Goal: Task Accomplishment & Management: Manage account settings

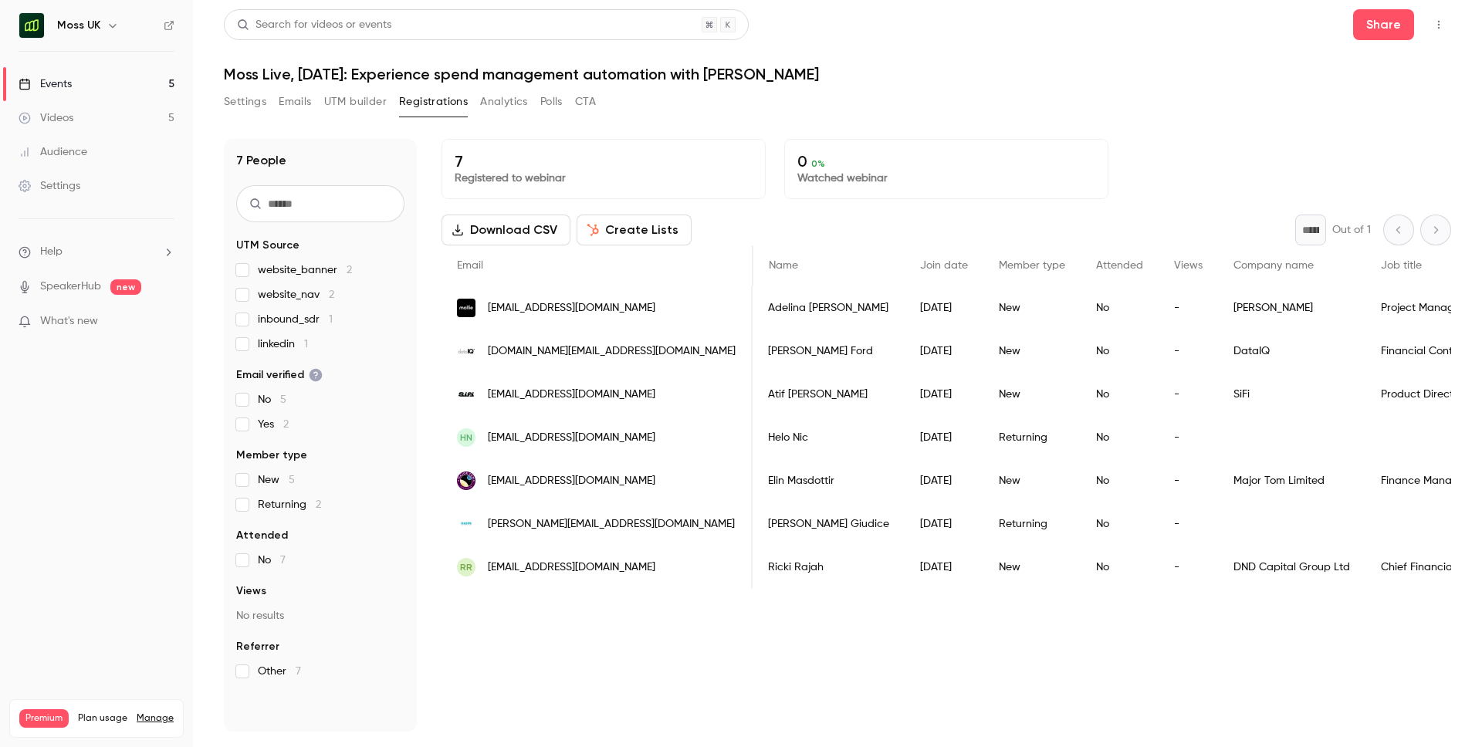
scroll to position [0, 3677]
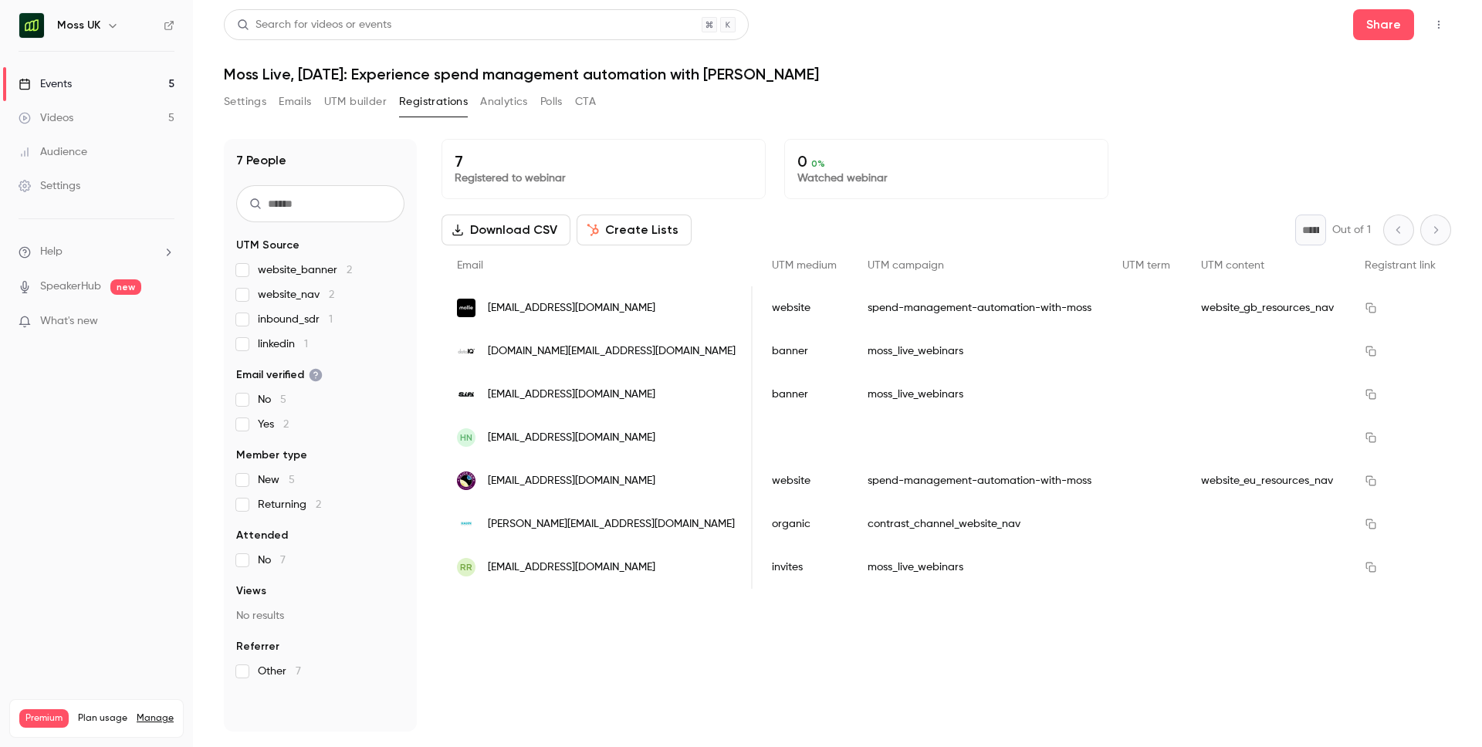
click at [103, 21] on button "button" at bounding box center [112, 25] width 19 height 19
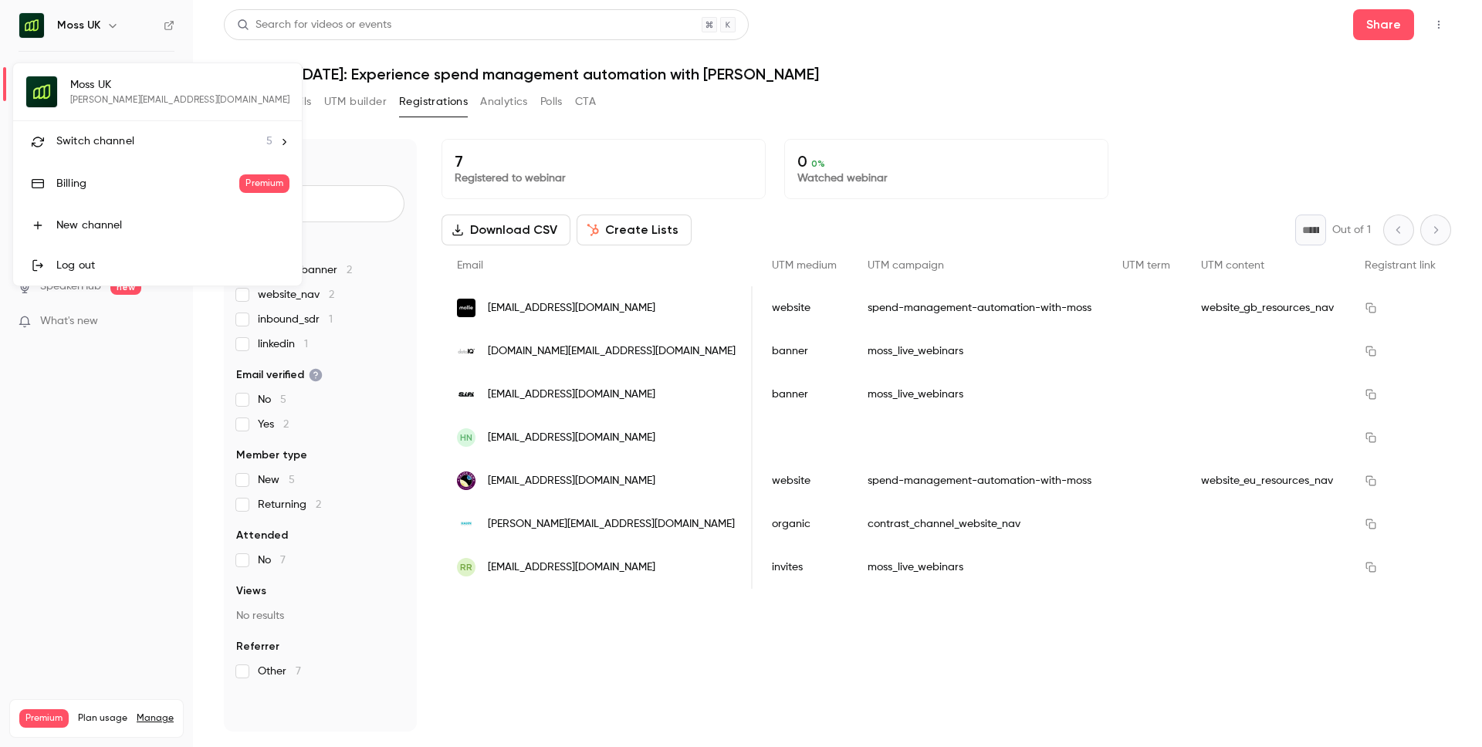
click at [116, 135] on span "Switch channel" at bounding box center [95, 142] width 78 height 16
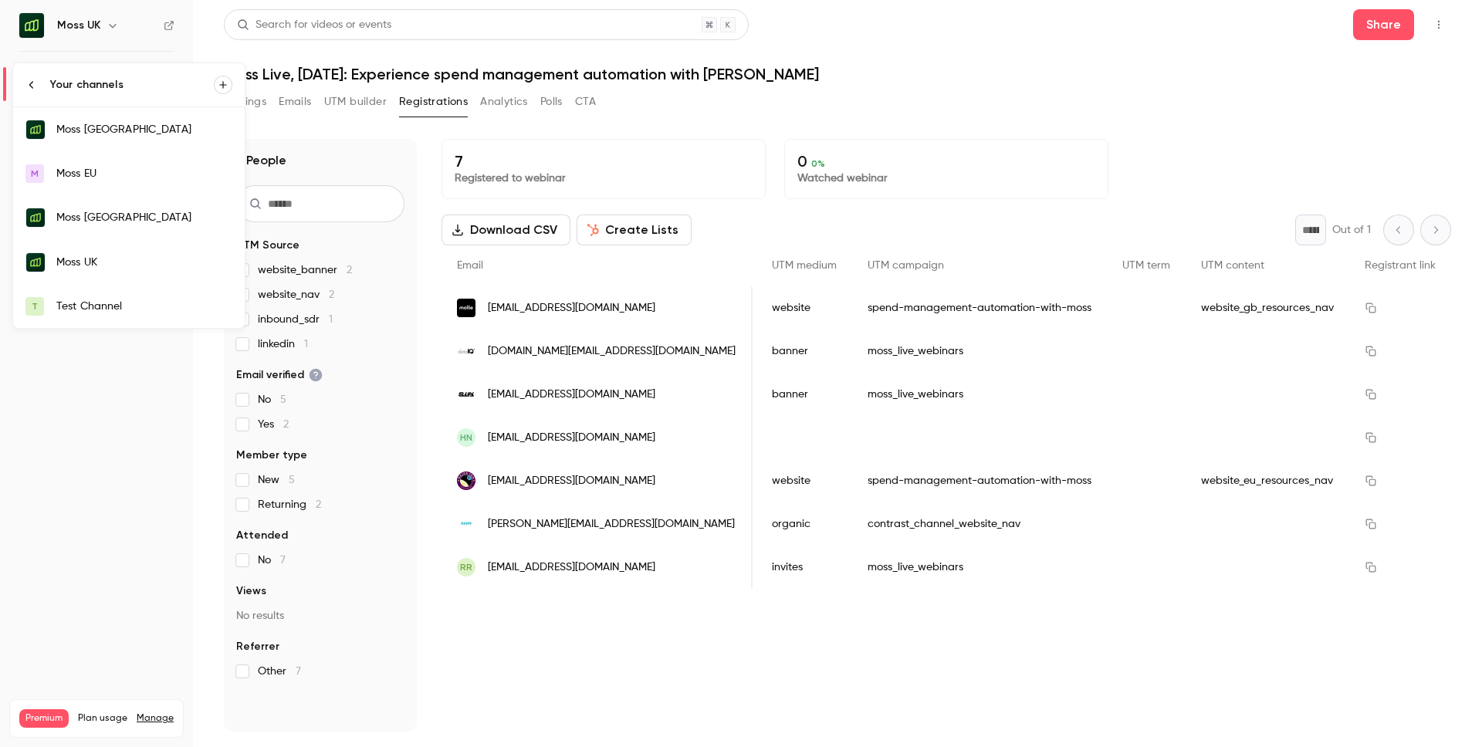
click at [137, 126] on div "Moss [GEOGRAPHIC_DATA]" at bounding box center [144, 129] width 176 height 15
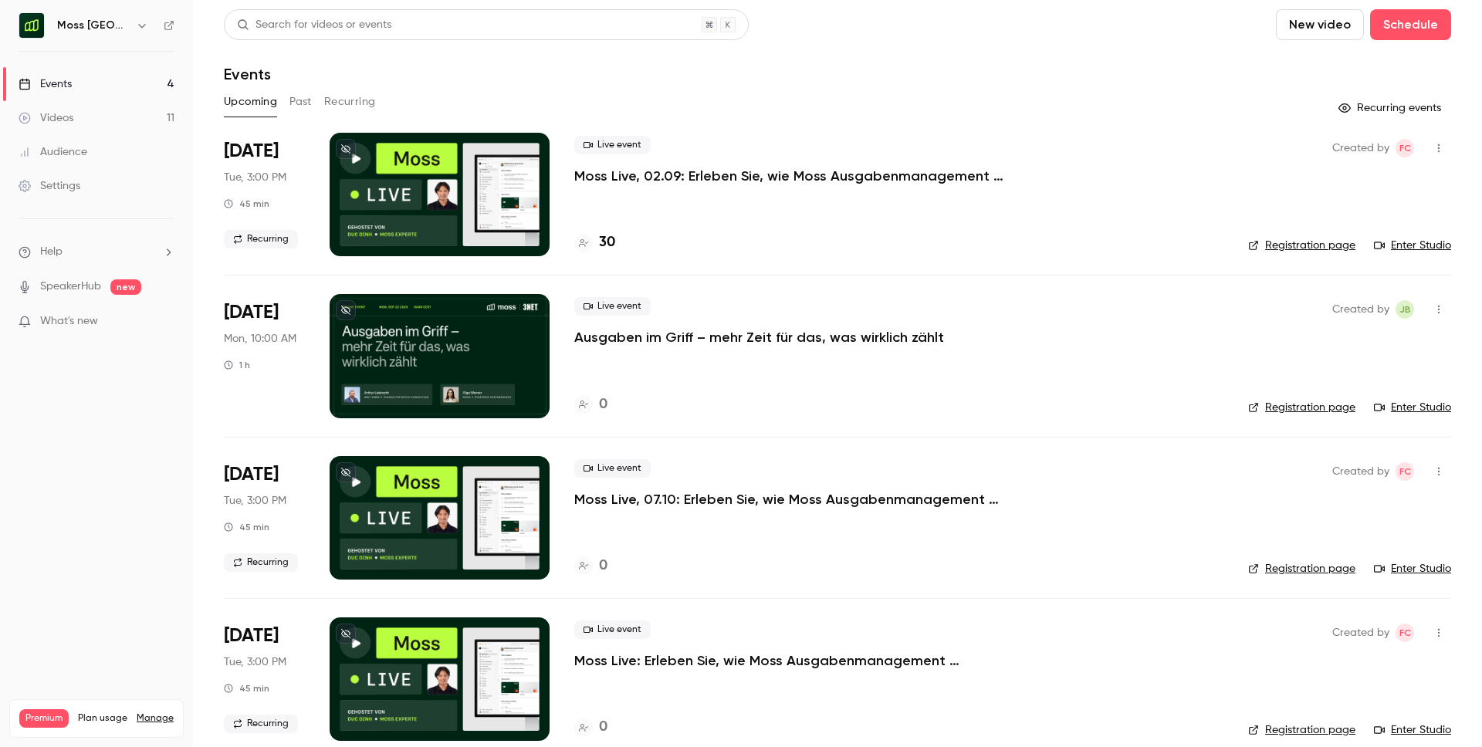
click at [755, 201] on div "Live event Moss Live, 02.09: Erleben Sie, wie Moss Ausgabenmanagement automatis…" at bounding box center [898, 194] width 649 height 123
click at [766, 176] on p "Moss Live, 02.09: Erleben Sie, wie Moss Ausgabenmanagement automatisiert" at bounding box center [805, 176] width 463 height 19
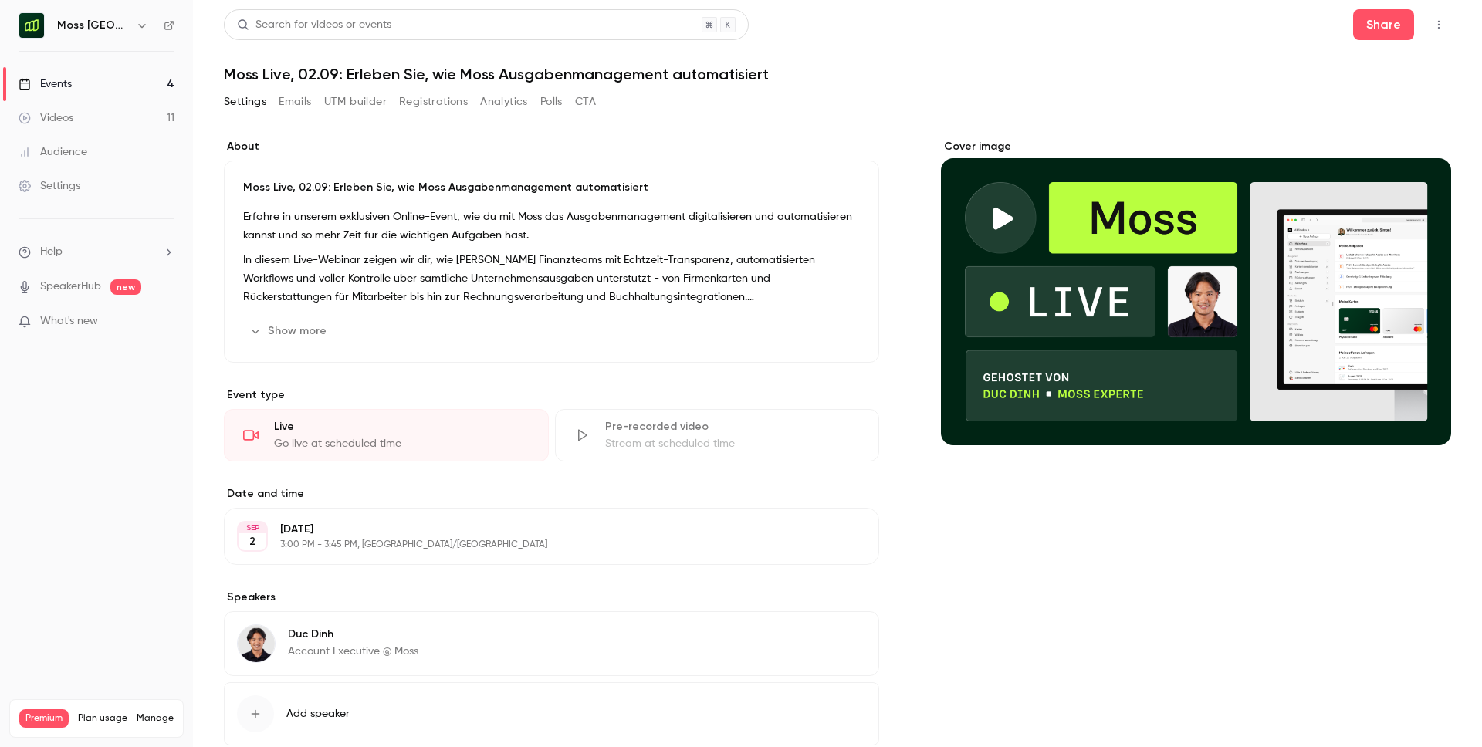
click at [451, 115] on div "Settings Emails UTM builder Registrations Analytics Polls CTA" at bounding box center [410, 105] width 372 height 31
click at [449, 94] on button "Registrations" at bounding box center [433, 102] width 69 height 25
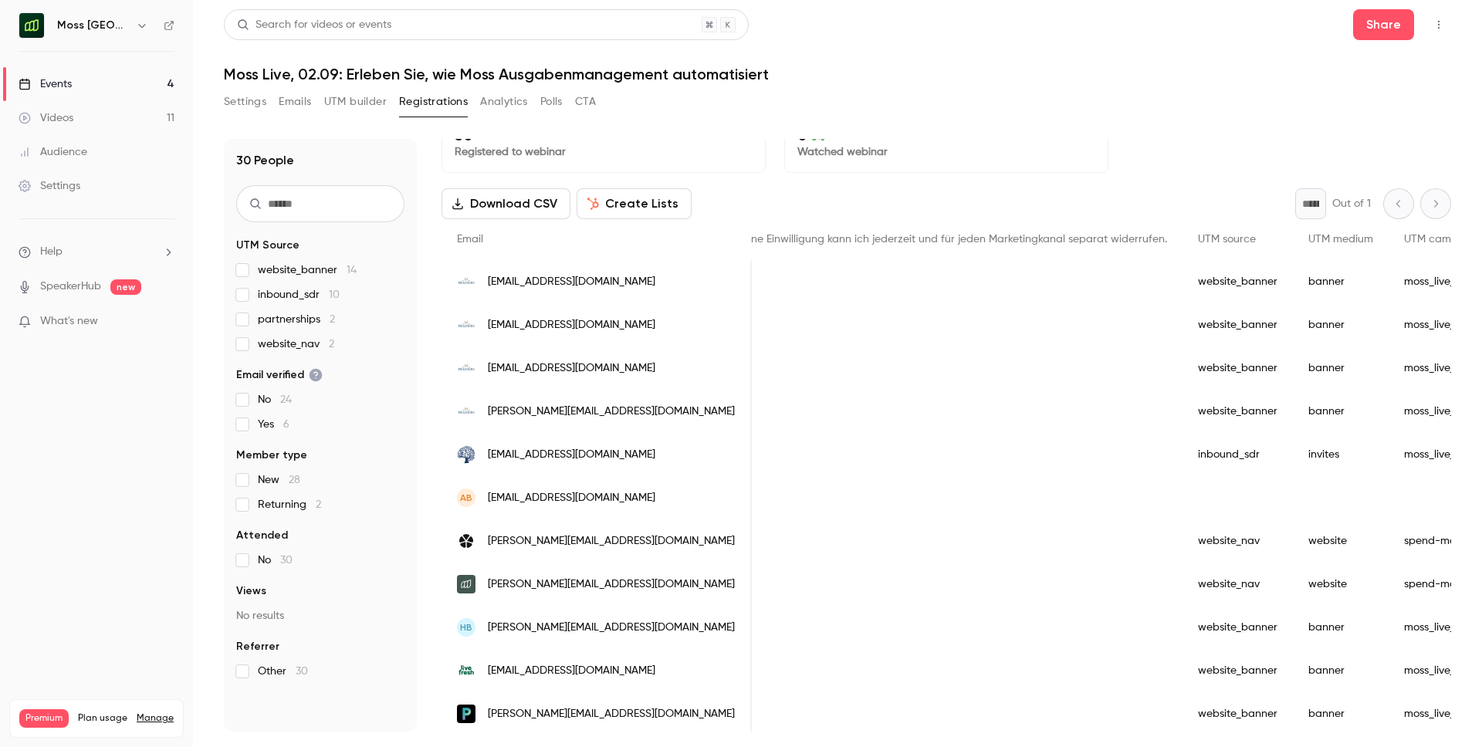
scroll to position [0, 2812]
